Goal: Task Accomplishment & Management: Manage account settings

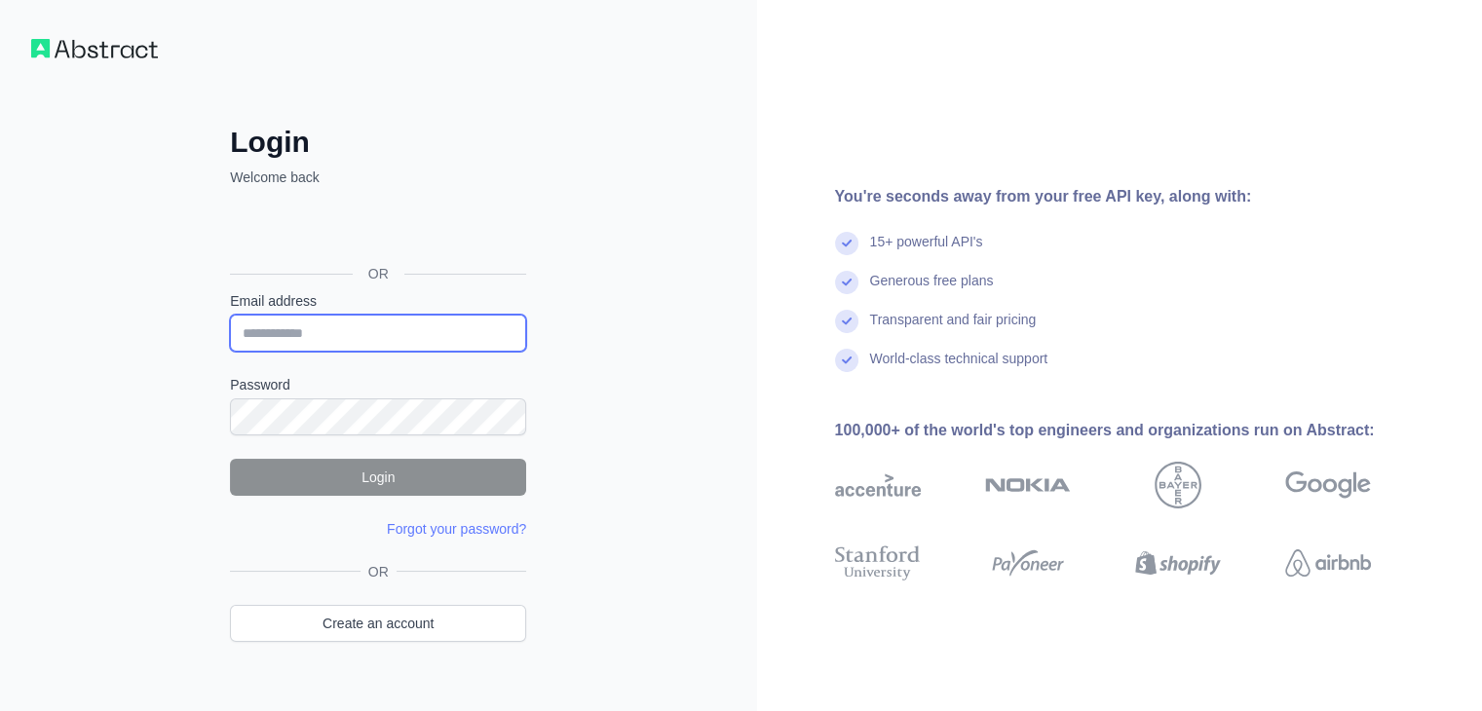
click at [334, 317] on input "Email address" at bounding box center [378, 333] width 296 height 37
type input "**********"
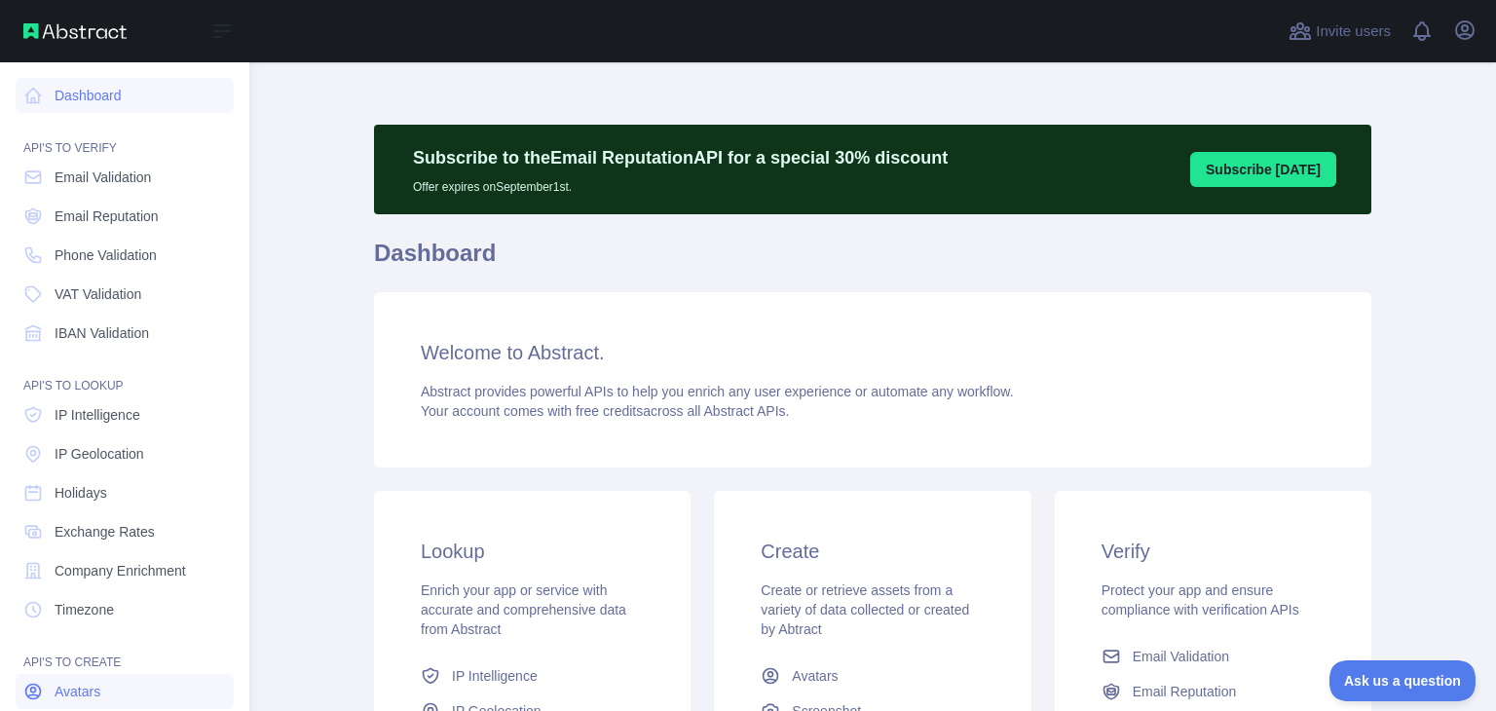
click at [78, 317] on span "Avatars" at bounding box center [78, 691] width 46 height 19
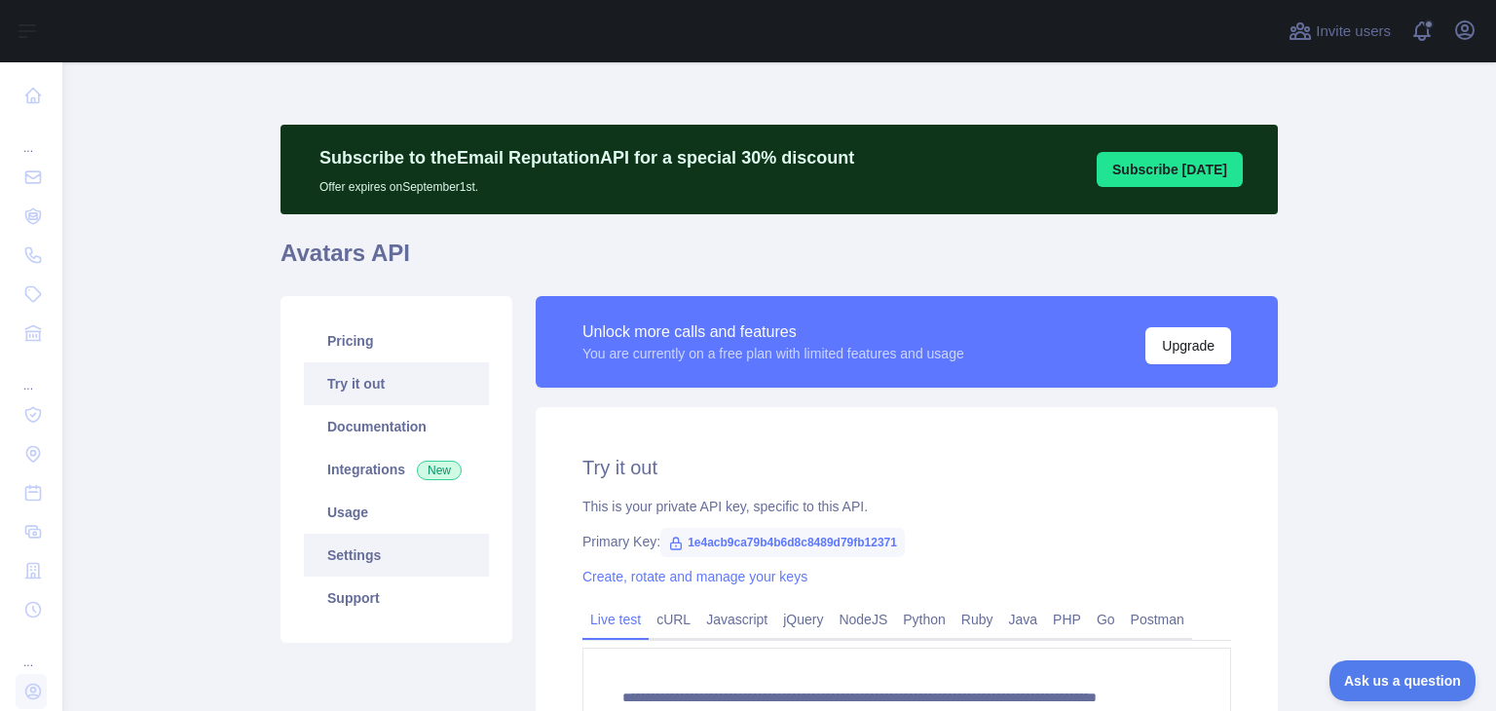
click at [342, 317] on link "Settings" at bounding box center [396, 555] width 185 height 43
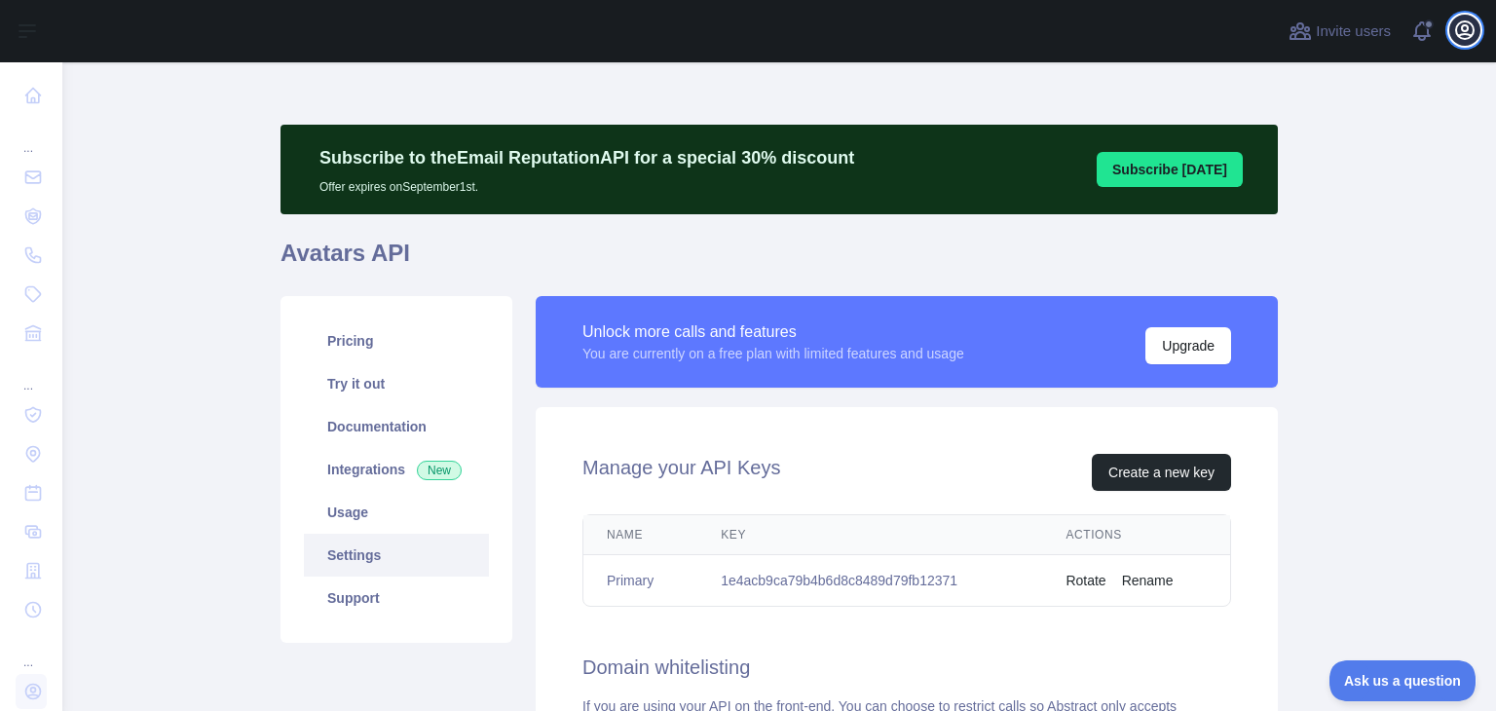
click at [725, 28] on icon "button" at bounding box center [1464, 30] width 23 height 23
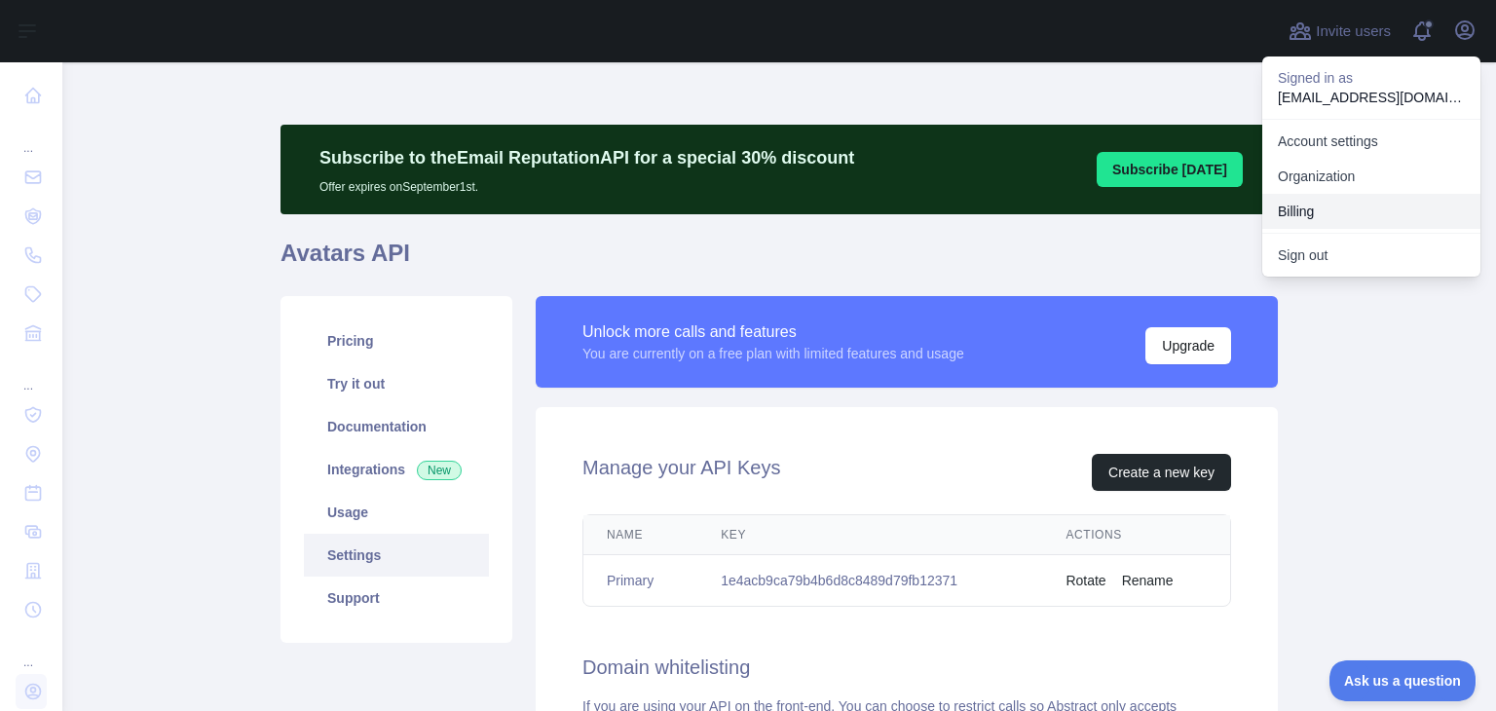
click at [725, 207] on button "Billing" at bounding box center [1371, 211] width 218 height 35
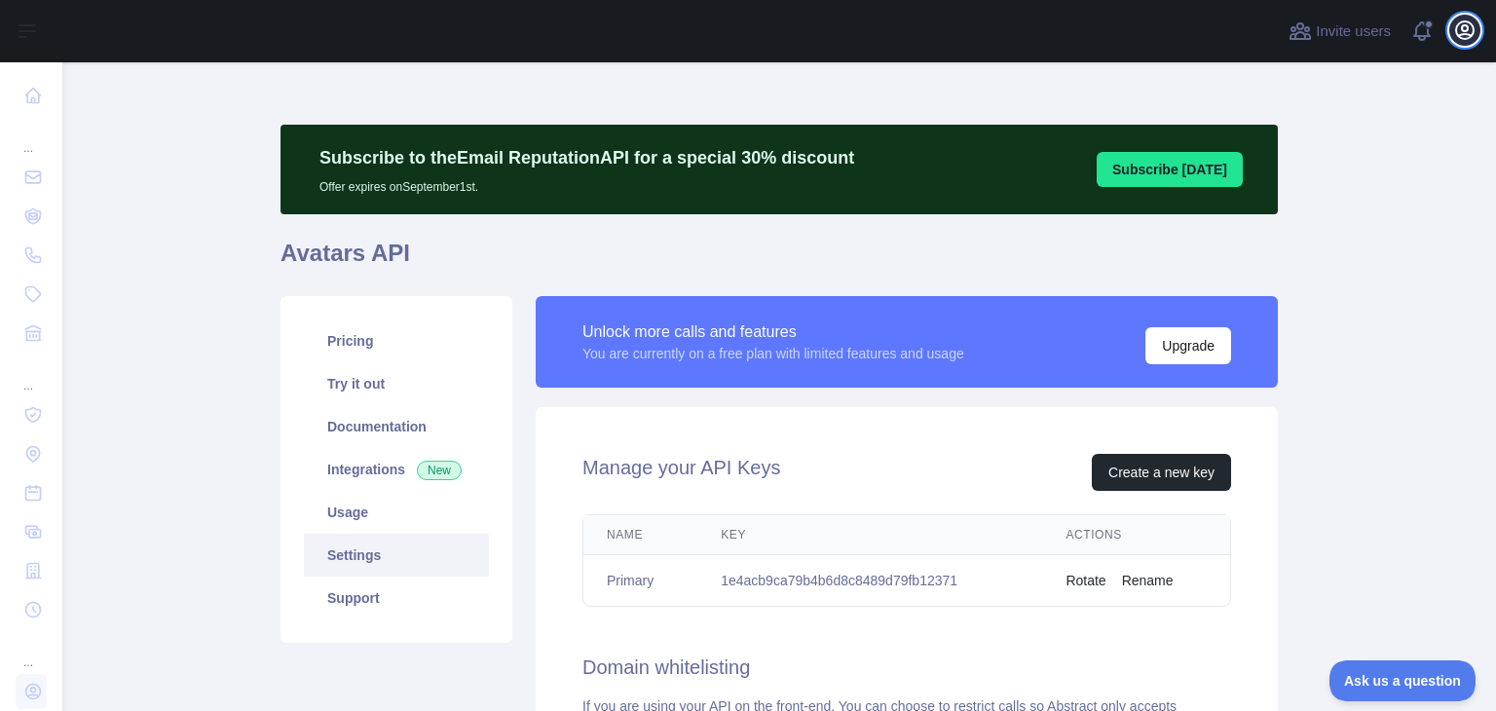
click at [725, 39] on icon "button" at bounding box center [1464, 30] width 23 height 23
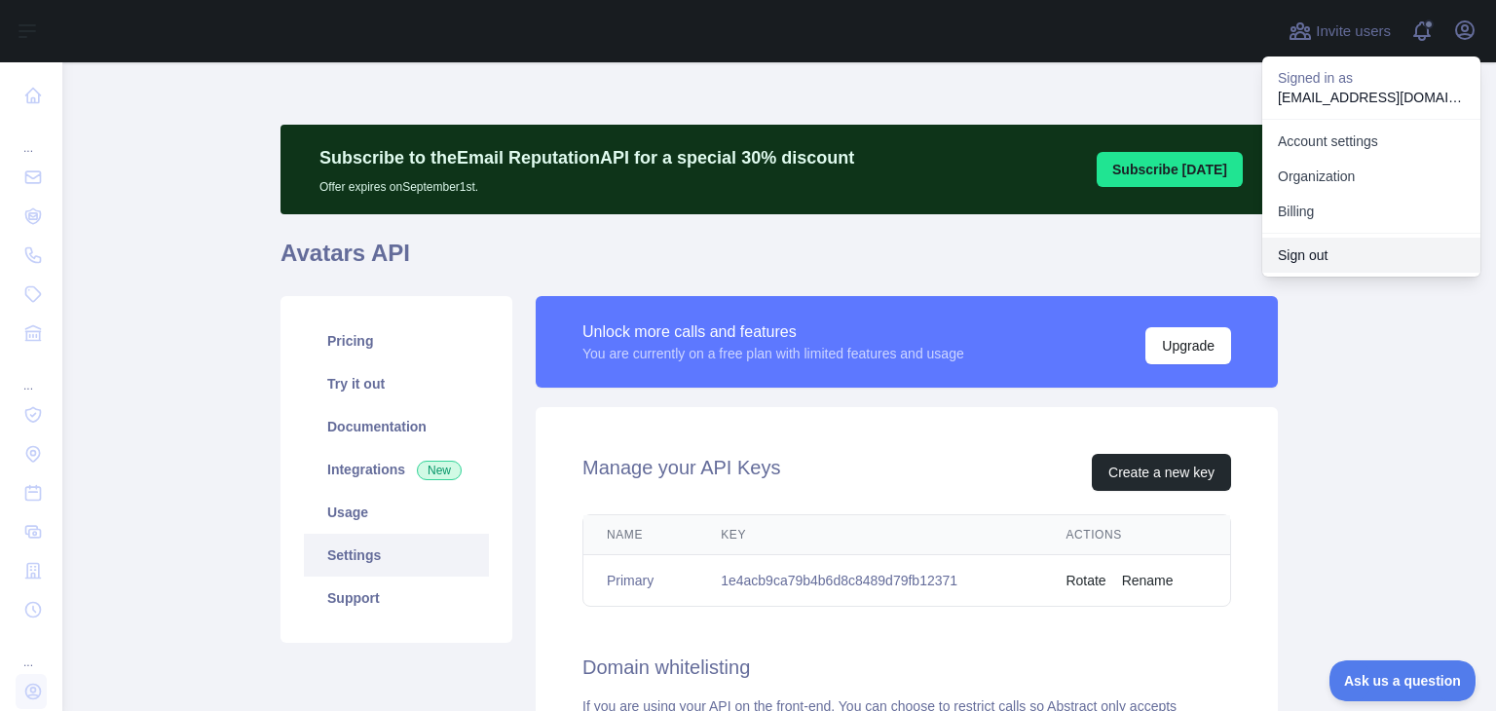
click at [725, 259] on button "Sign out" at bounding box center [1371, 255] width 218 height 35
